Goal: Information Seeking & Learning: Learn about a topic

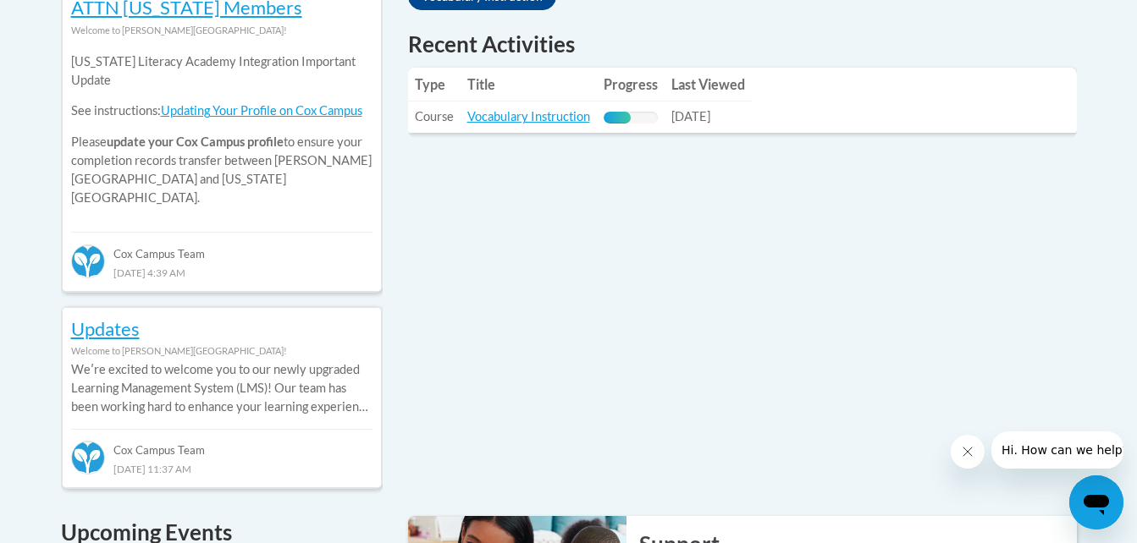
scroll to position [803, 0]
click at [507, 118] on link "Vocabulary Instruction" at bounding box center [528, 115] width 123 height 14
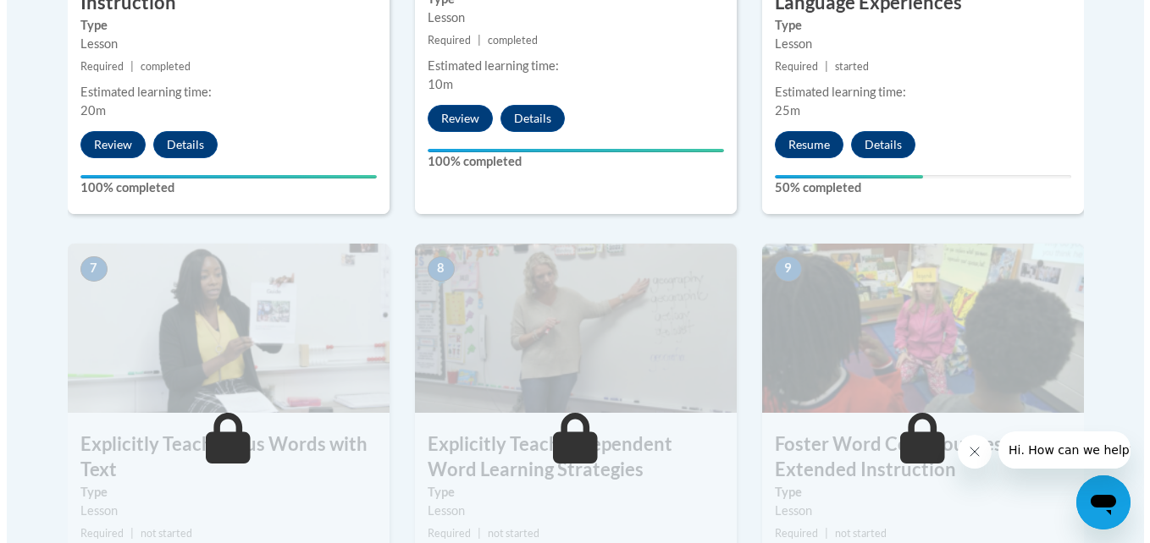
scroll to position [1223, 0]
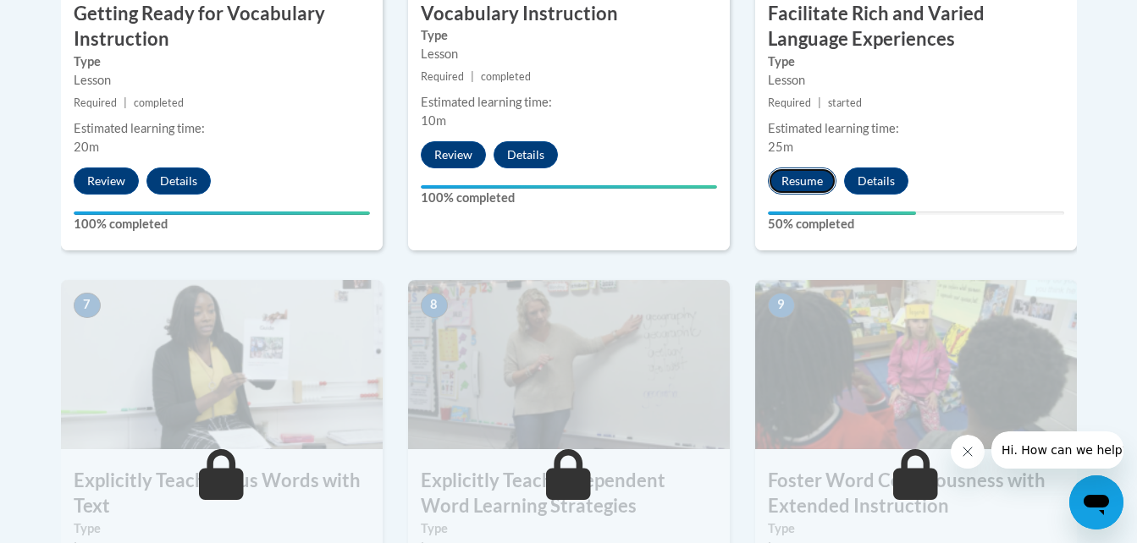
click at [791, 189] on button "Resume" at bounding box center [802, 181] width 69 height 27
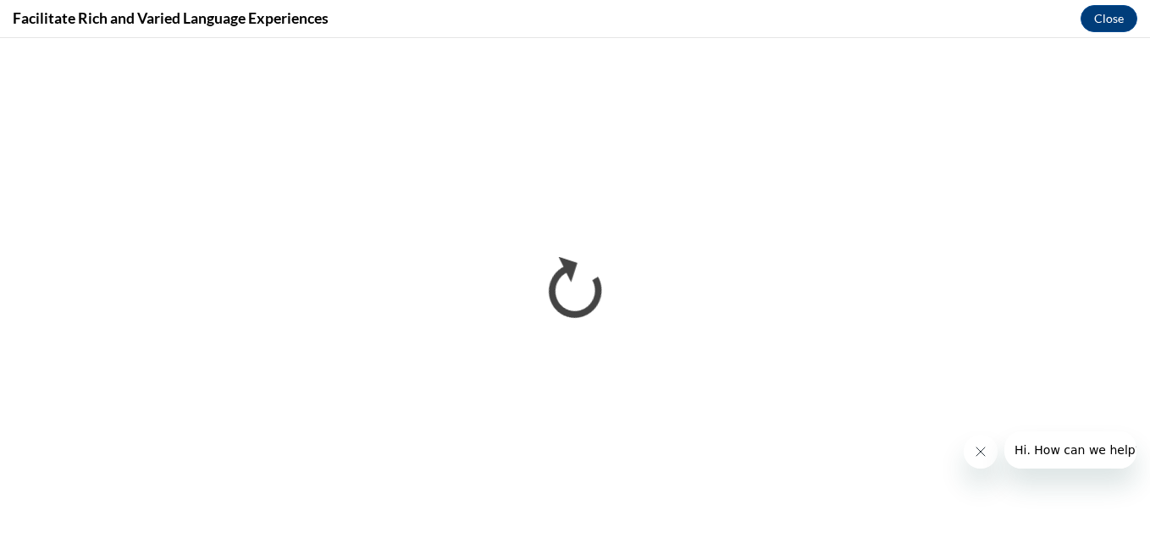
scroll to position [0, 0]
